Goal: Obtain resource: Obtain resource

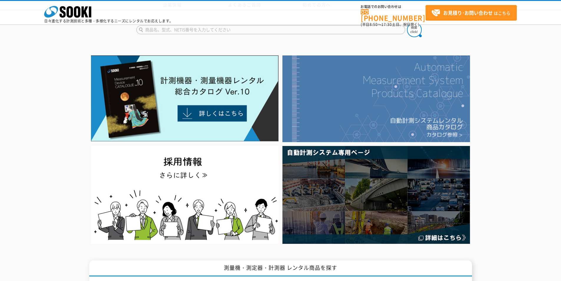
scroll to position [59, 0]
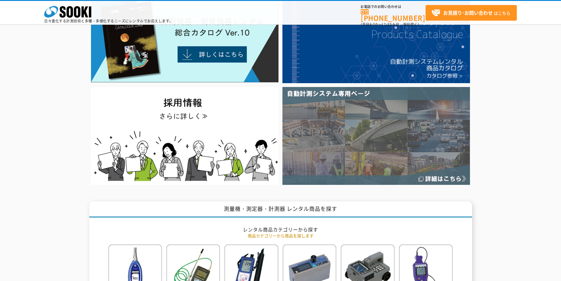
click at [354, 139] on img at bounding box center [376, 135] width 188 height 97
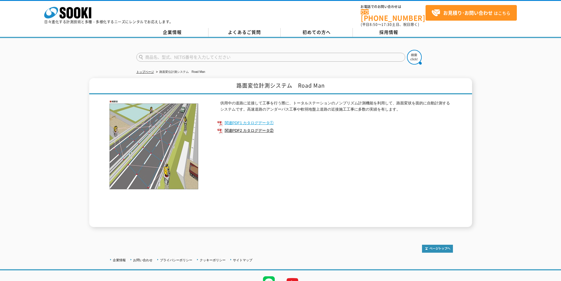
click at [260, 119] on link "関連PDF1 カタログデータ①" at bounding box center [335, 123] width 236 height 8
click at [250, 127] on link "関連PDF2 カタログデータ②" at bounding box center [335, 131] width 236 height 8
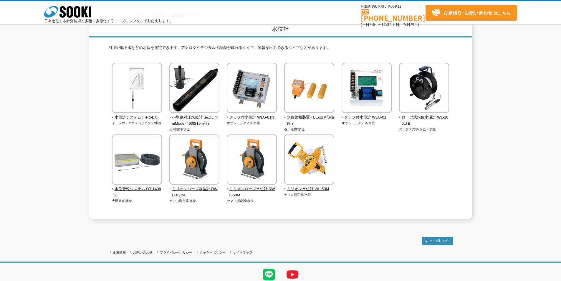
scroll to position [52, 0]
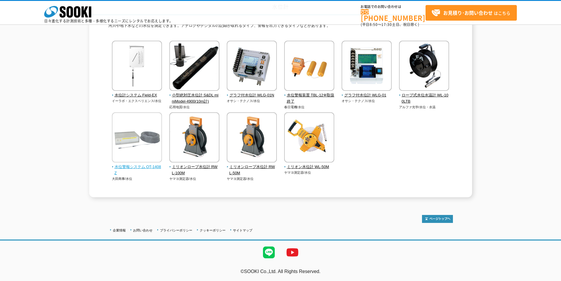
click at [157, 167] on span "水位警報システム OT-1408Z" at bounding box center [137, 170] width 50 height 12
